Goal: Information Seeking & Learning: Find specific page/section

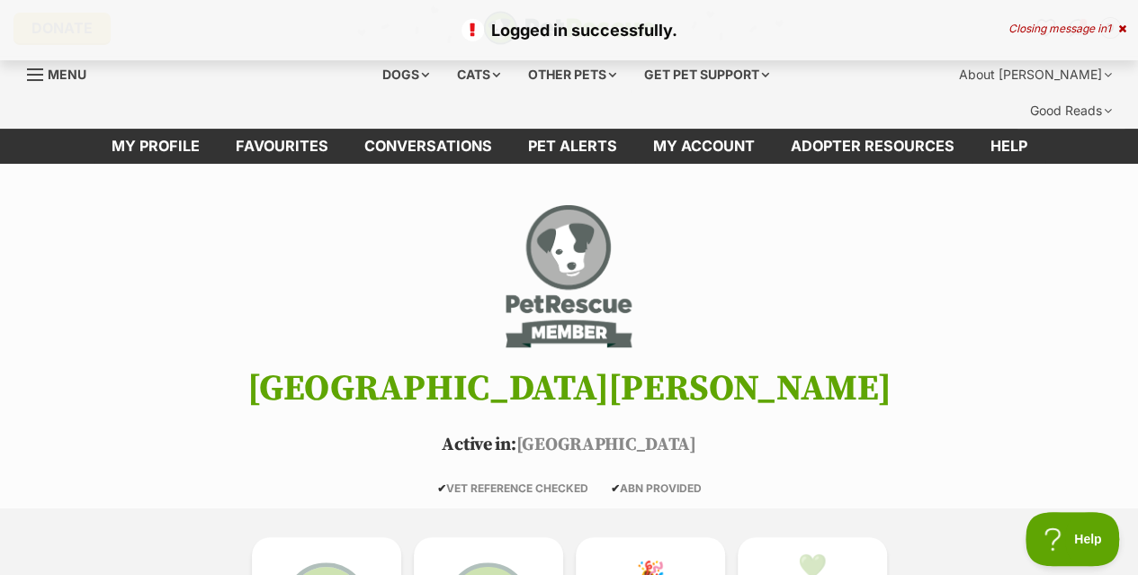
click at [298, 129] on link "Favourites" at bounding box center [282, 146] width 129 height 35
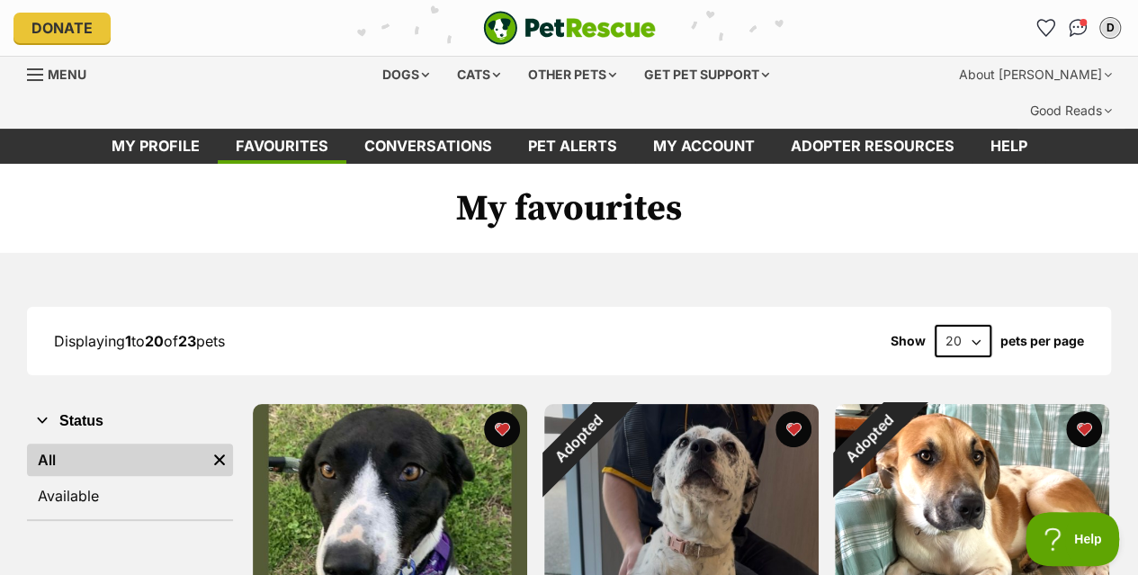
click at [392, 73] on div "Dogs" at bounding box center [406, 75] width 72 height 36
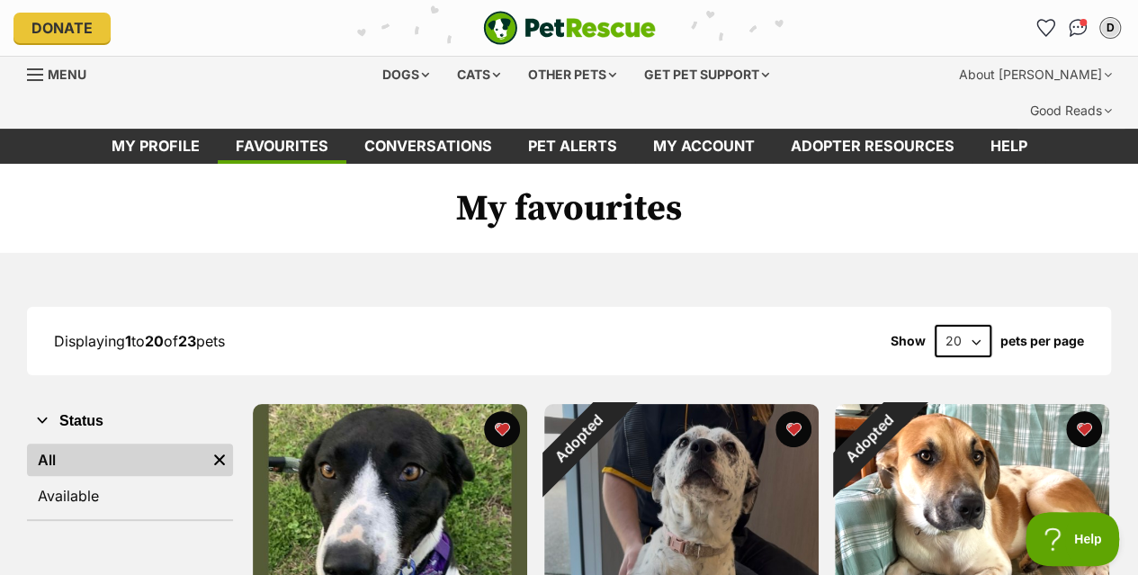
click at [407, 64] on div "Dogs" at bounding box center [406, 75] width 72 height 36
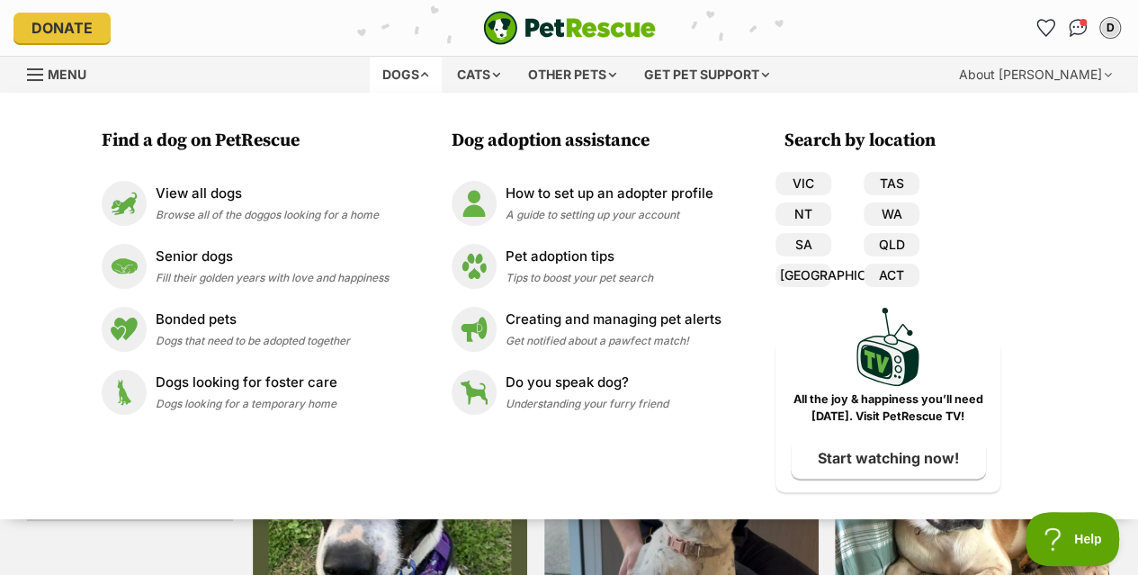
click at [213, 198] on p "View all dogs" at bounding box center [267, 193] width 223 height 21
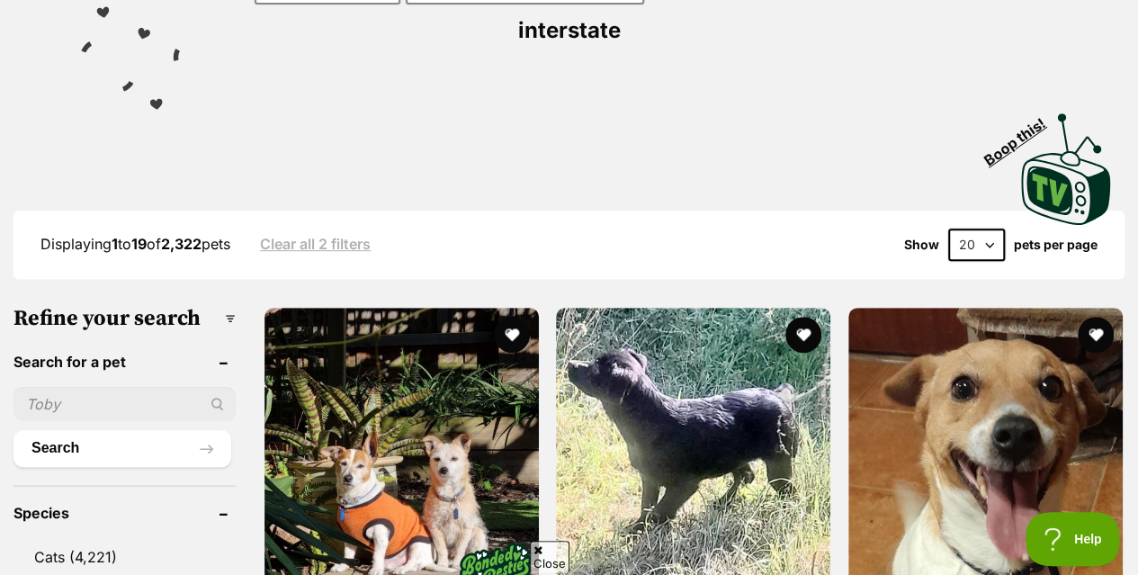
click at [101, 387] on input "text" at bounding box center [124, 404] width 222 height 34
type input "[PERSON_NAME]"
click at [13, 430] on button "Search" at bounding box center [122, 448] width 218 height 36
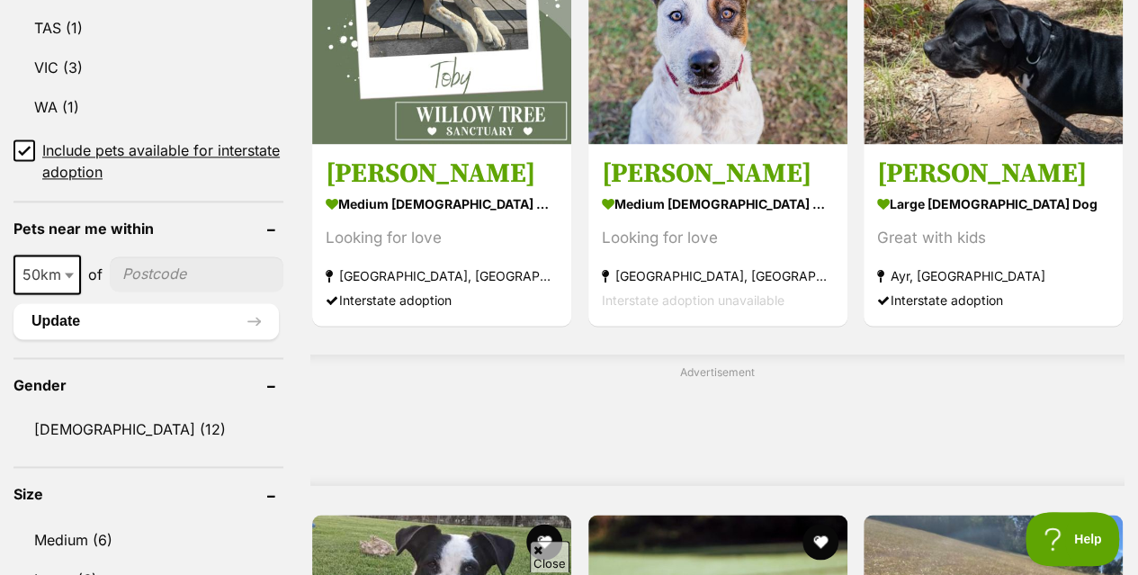
scroll to position [1169, 0]
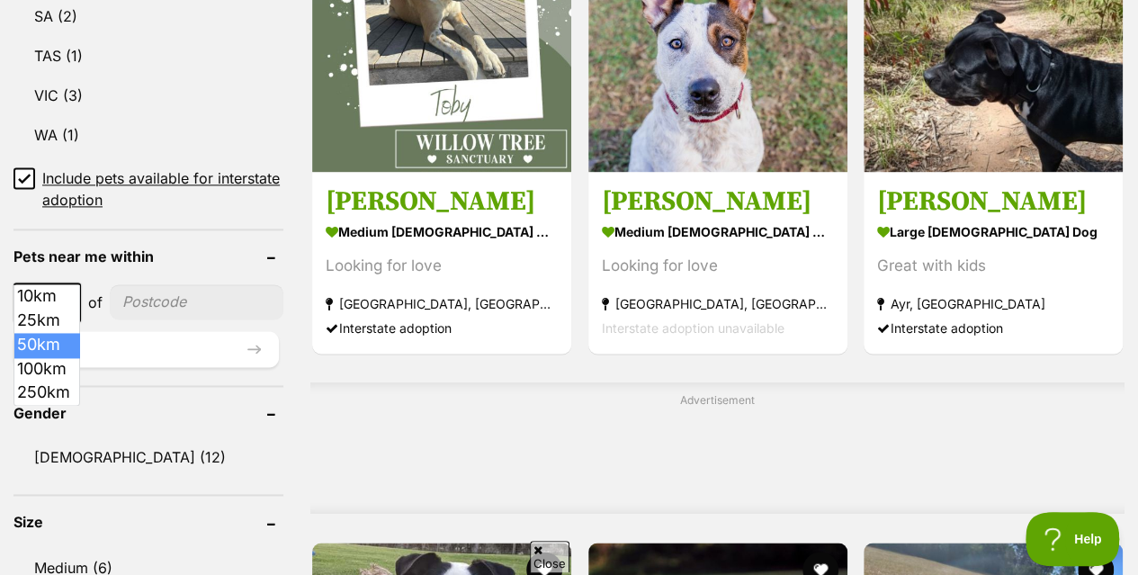
click at [68, 300] on b at bounding box center [69, 302] width 9 height 5
select select "250"
click at [201, 284] on input"] "postcode" at bounding box center [201, 301] width 165 height 34
type input"] "2257"
click at [201, 331] on button "Update" at bounding box center [145, 349] width 265 height 36
